Goal: Navigation & Orientation: Find specific page/section

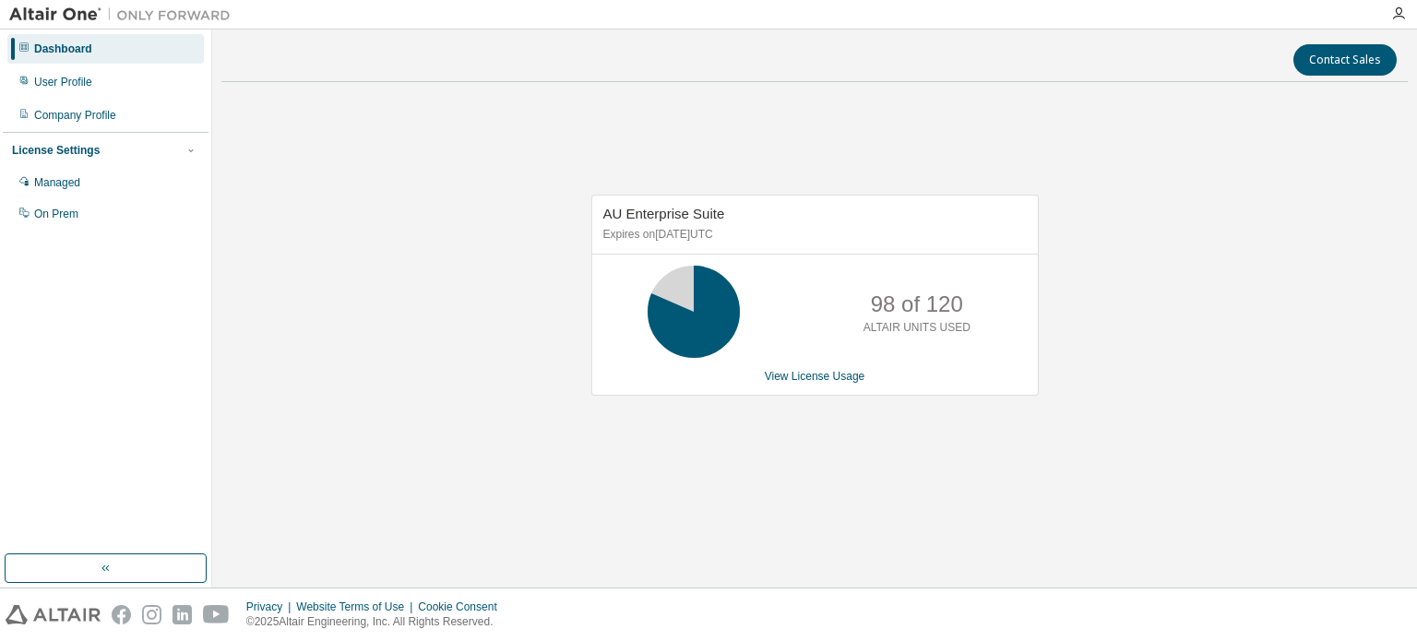
click at [972, 489] on div "AU Enterprise Suite Expires on December 26, 2025 UTC 98 of 120 ALTAIR UNITS USE…" at bounding box center [814, 305] width 1186 height 417
click at [1398, 11] on icon "button" at bounding box center [1398, 13] width 15 height 15
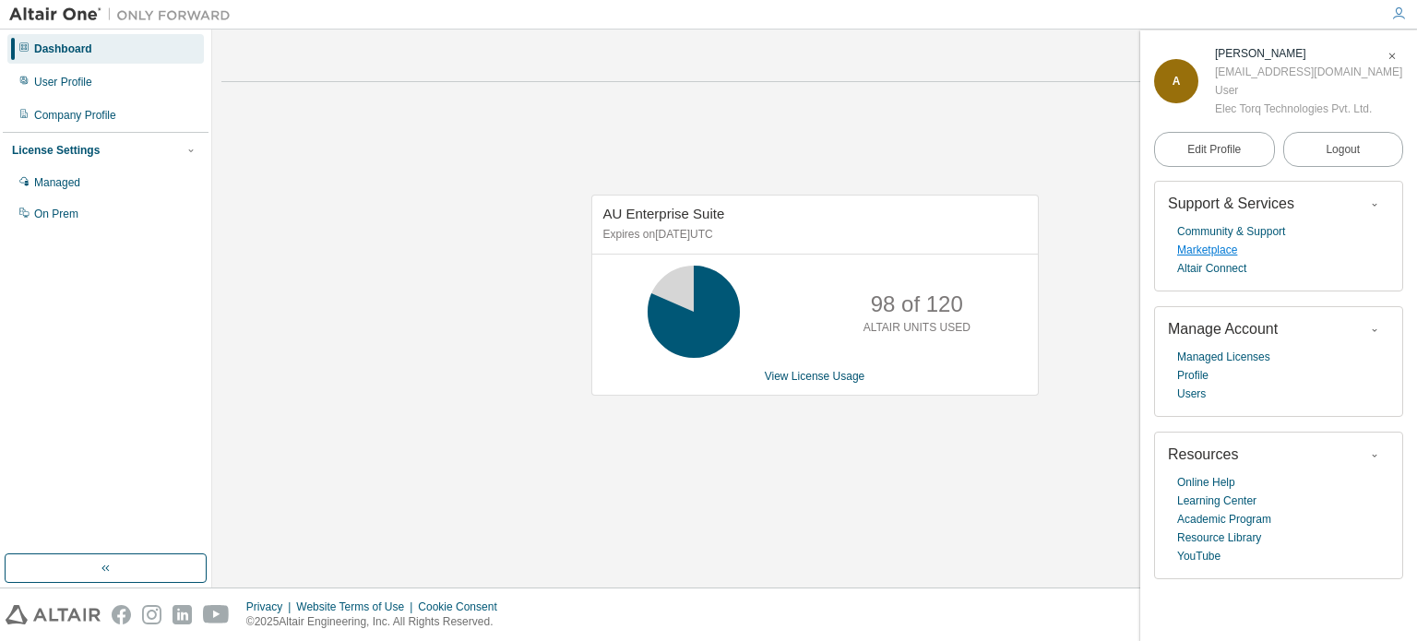
click at [1187, 251] on link "Marketplace" at bounding box center [1207, 250] width 60 height 18
